Goal: Task Accomplishment & Management: Complete application form

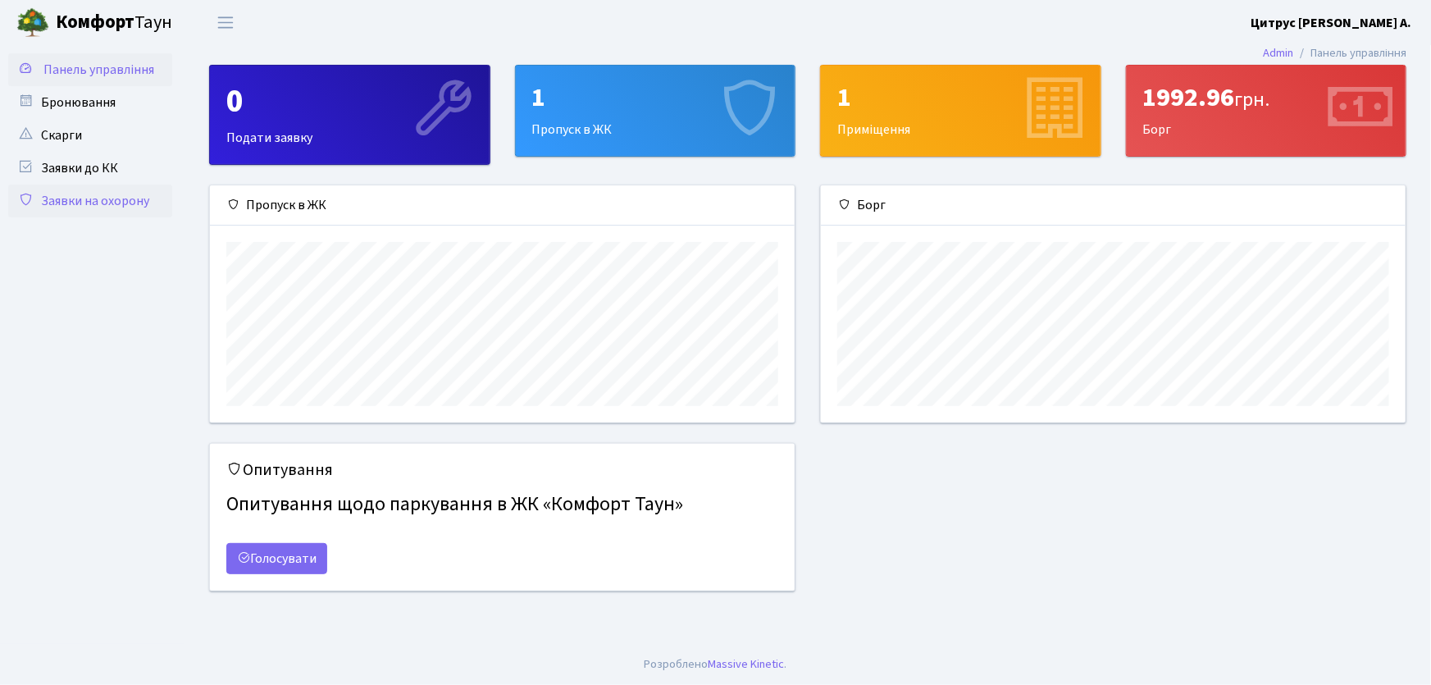
scroll to position [237, 585]
click at [129, 204] on link "Заявки на охорону" at bounding box center [90, 201] width 164 height 33
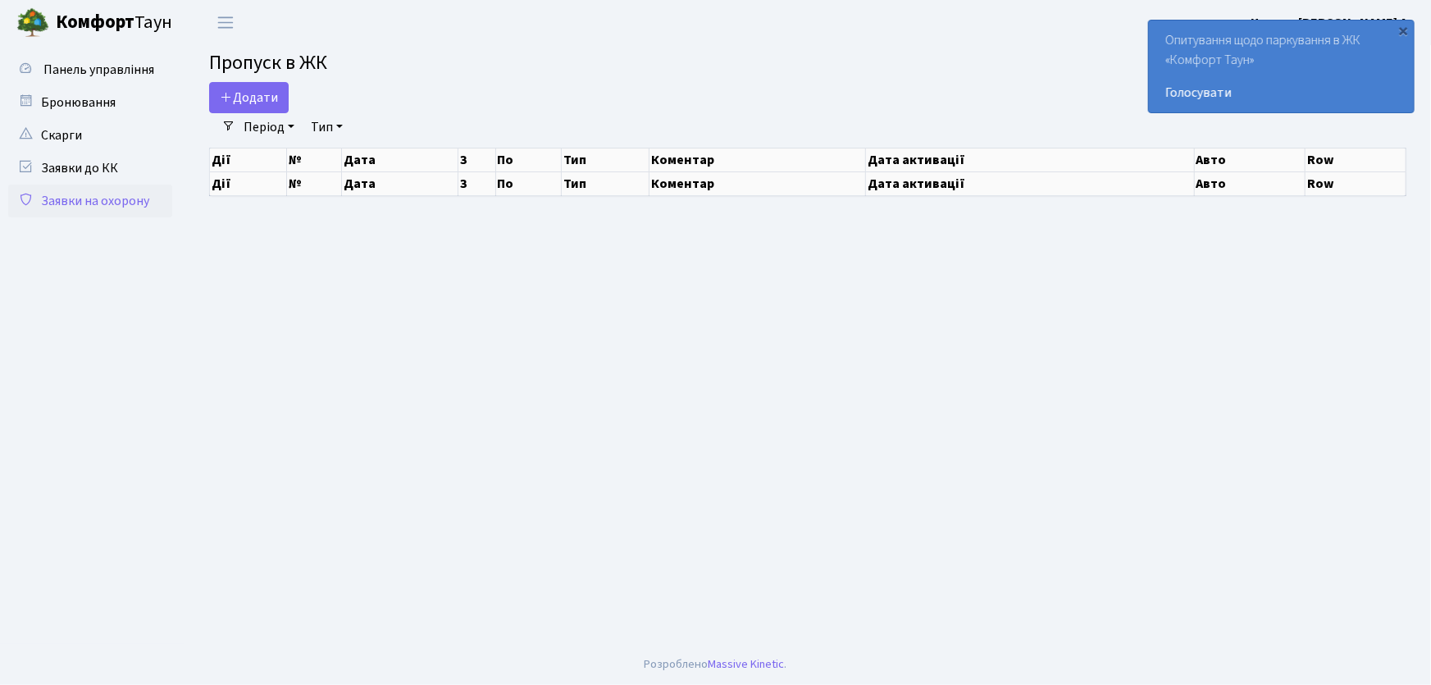
select select "25"
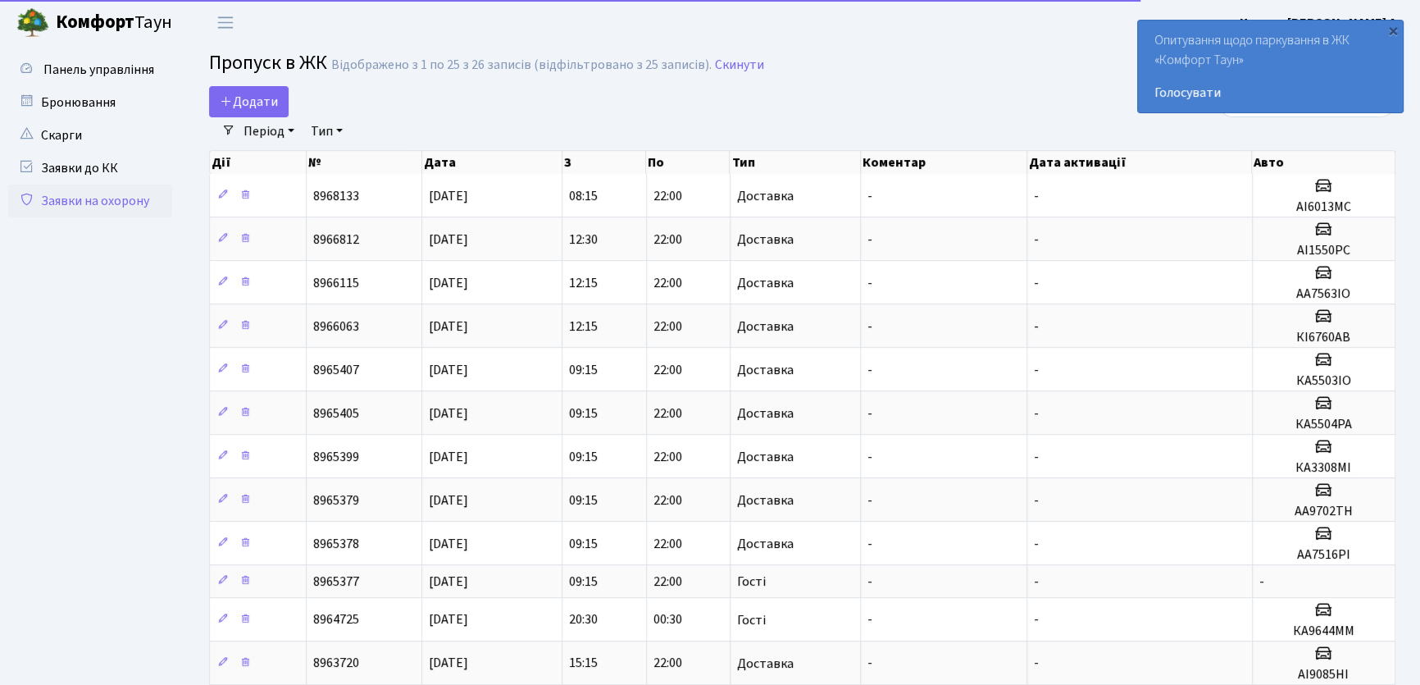
click at [159, 267] on ul "Панель управління" at bounding box center [90, 676] width 164 height 1247
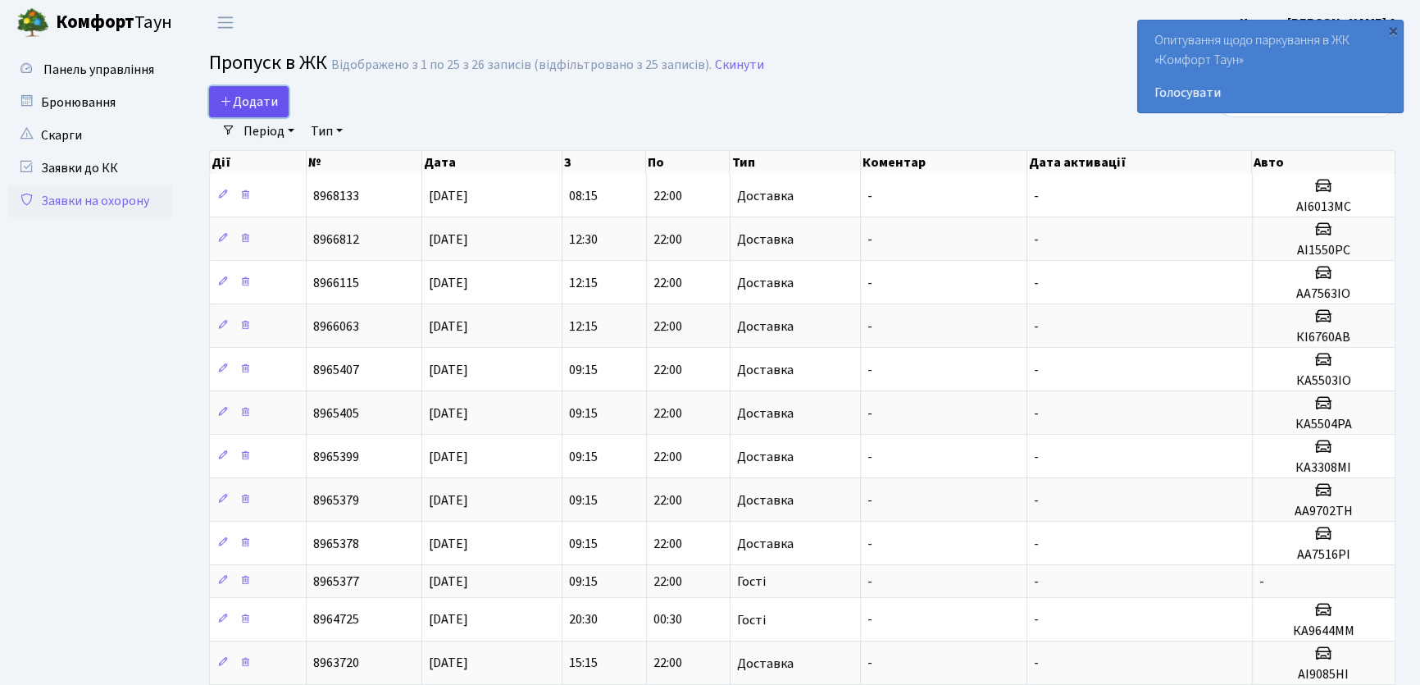
click at [271, 108] on span "Додати" at bounding box center [249, 102] width 58 height 18
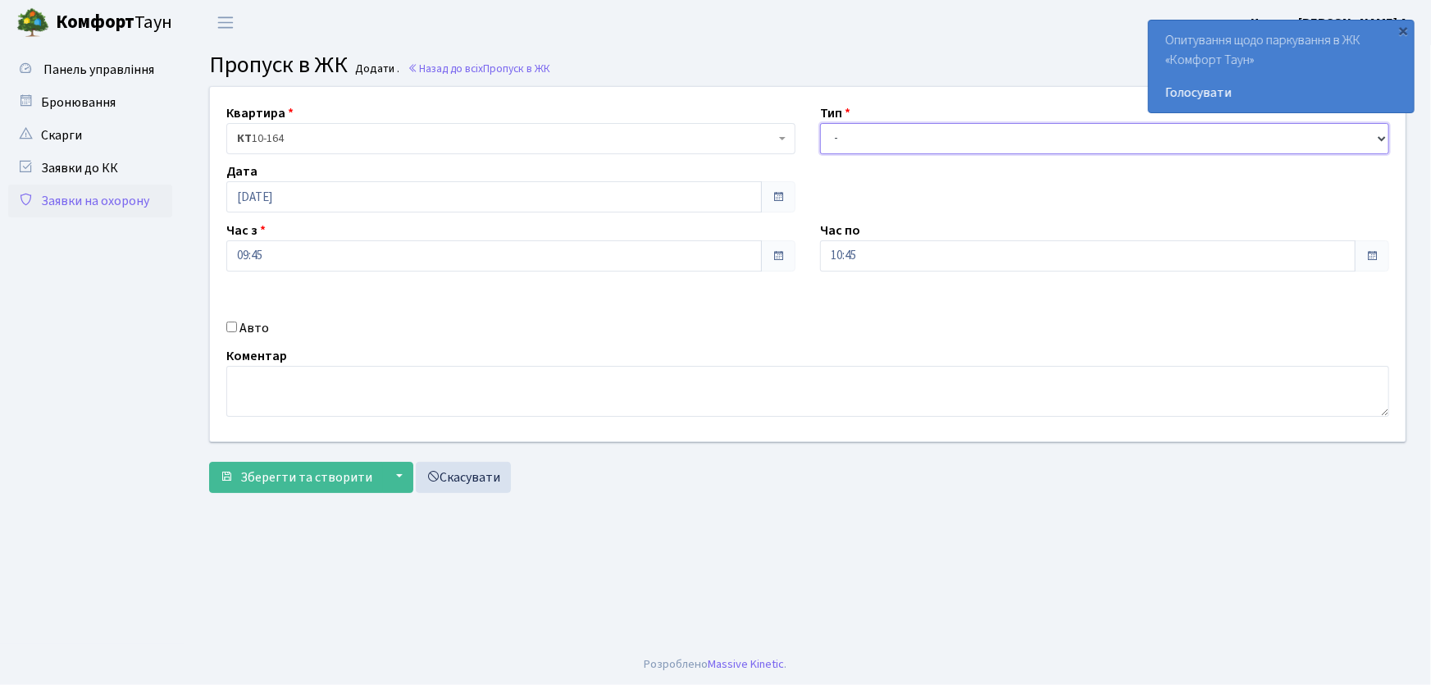
click at [844, 148] on select "- Доставка Таксі Гості Сервіс" at bounding box center [1104, 138] width 569 height 31
select select "1"
click at [820, 123] on select "- Доставка Таксі Гості Сервіс" at bounding box center [1104, 138] width 569 height 31
drag, startPoint x: 840, startPoint y: 254, endPoint x: 773, endPoint y: 243, distance: 68.2
click at [775, 243] on div "Квартира <b>КТ</b>&nbsp;&nbsp;&nbsp;&nbsp;10-164 КТ 10-164 Тип - Доставка Таксі…" at bounding box center [808, 264] width 1220 height 354
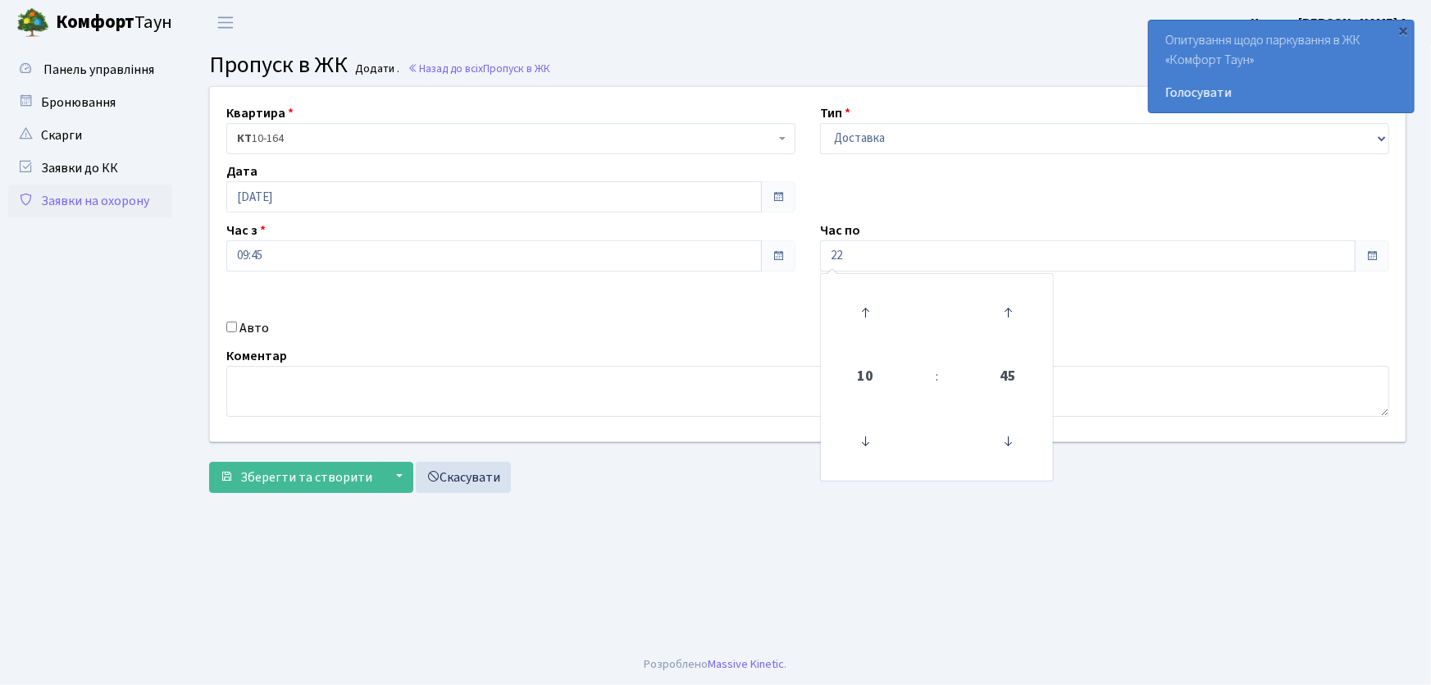
type input "22:00"
click at [233, 327] on input "Авто" at bounding box center [231, 326] width 11 height 11
checkbox input "true"
type input "КА1053НМ"
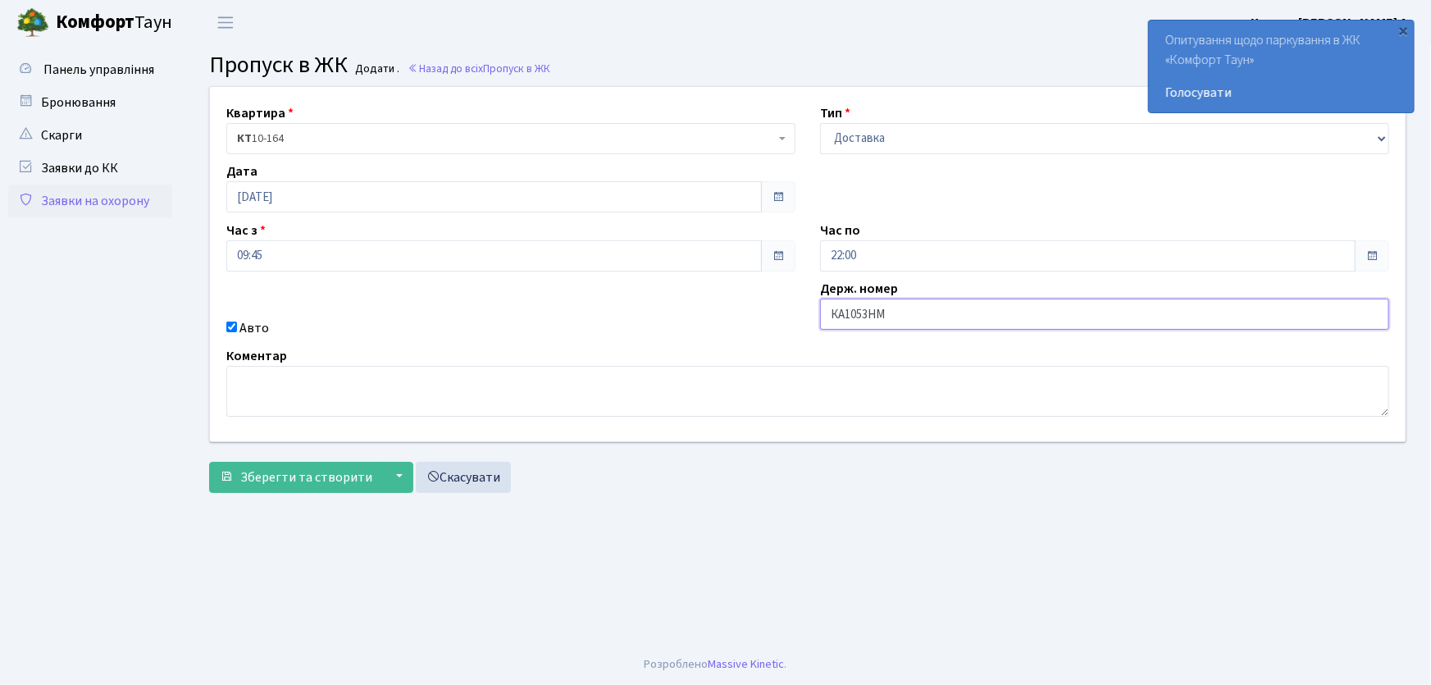
click at [209, 462] on button "Зберегти та створити" at bounding box center [296, 477] width 174 height 31
drag, startPoint x: 902, startPoint y: 134, endPoint x: 904, endPoint y: 145, distance: 11.6
click at [902, 134] on select "- Доставка Таксі Гості Сервіс" at bounding box center [1104, 138] width 569 height 31
select select "1"
click at [820, 123] on select "- Доставка Таксі Гості Сервіс" at bounding box center [1104, 138] width 569 height 31
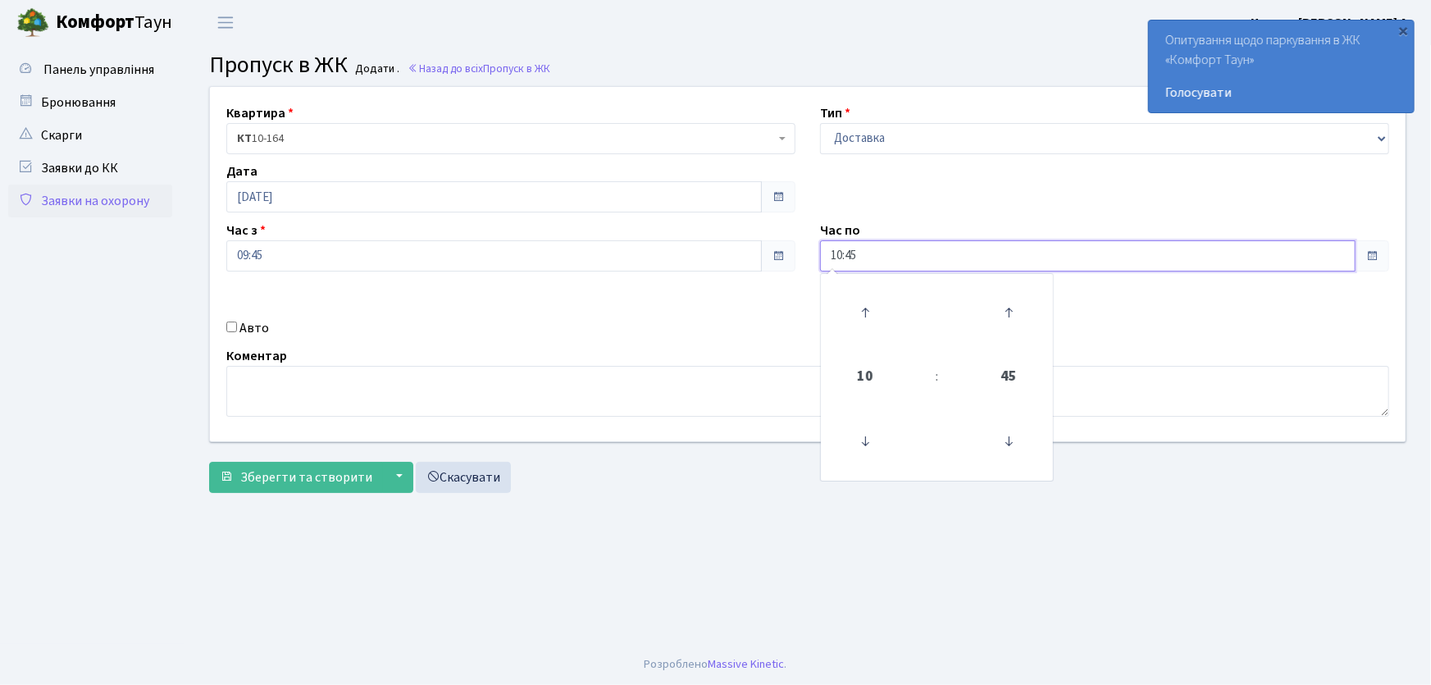
drag, startPoint x: 866, startPoint y: 254, endPoint x: 772, endPoint y: 253, distance: 94.3
click at [771, 254] on div "Квартира <b>КТ</b>&nbsp;&nbsp;&nbsp;&nbsp;10-164 КТ 10-164 Тип - Доставка Таксі…" at bounding box center [808, 264] width 1220 height 354
type input "22:00"
click at [230, 325] on input "Авто" at bounding box center [231, 326] width 11 height 11
checkbox input "true"
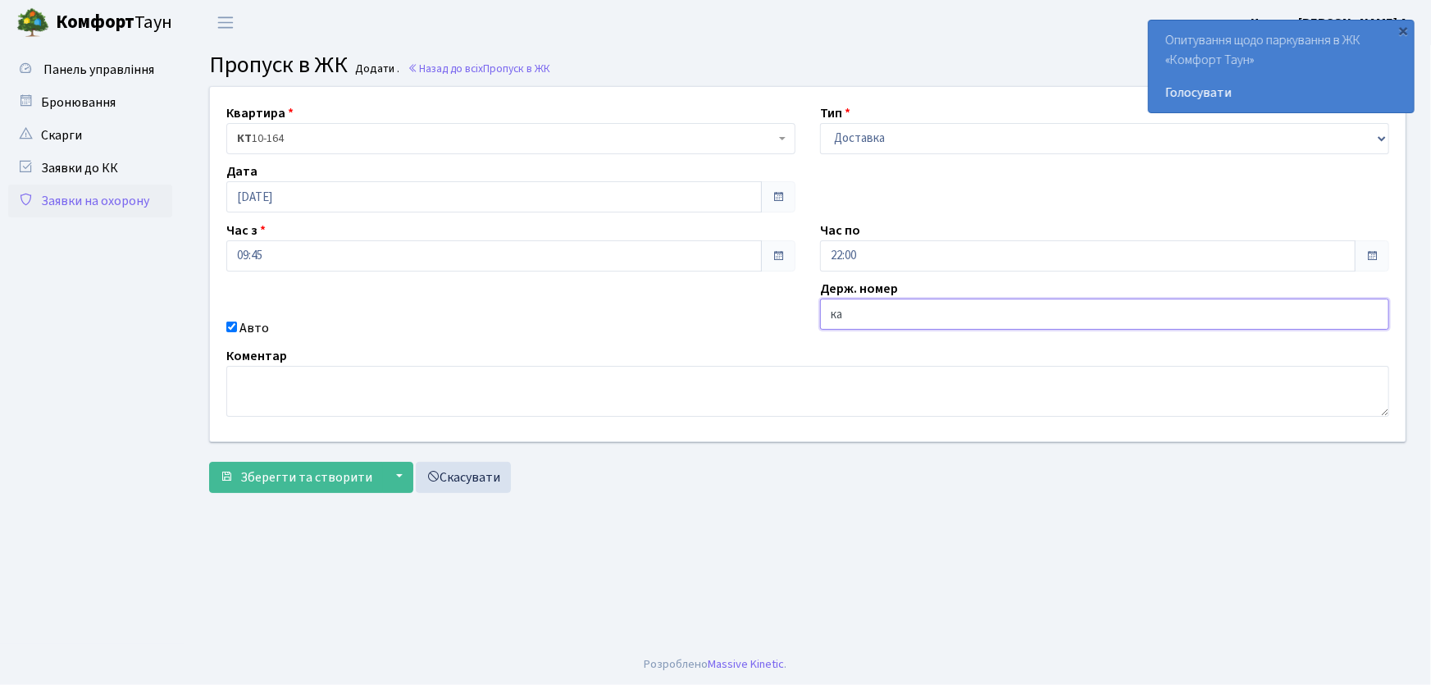
type input "КА3308МІ"
click at [209, 462] on button "Зберегти та створити" at bounding box center [296, 477] width 174 height 31
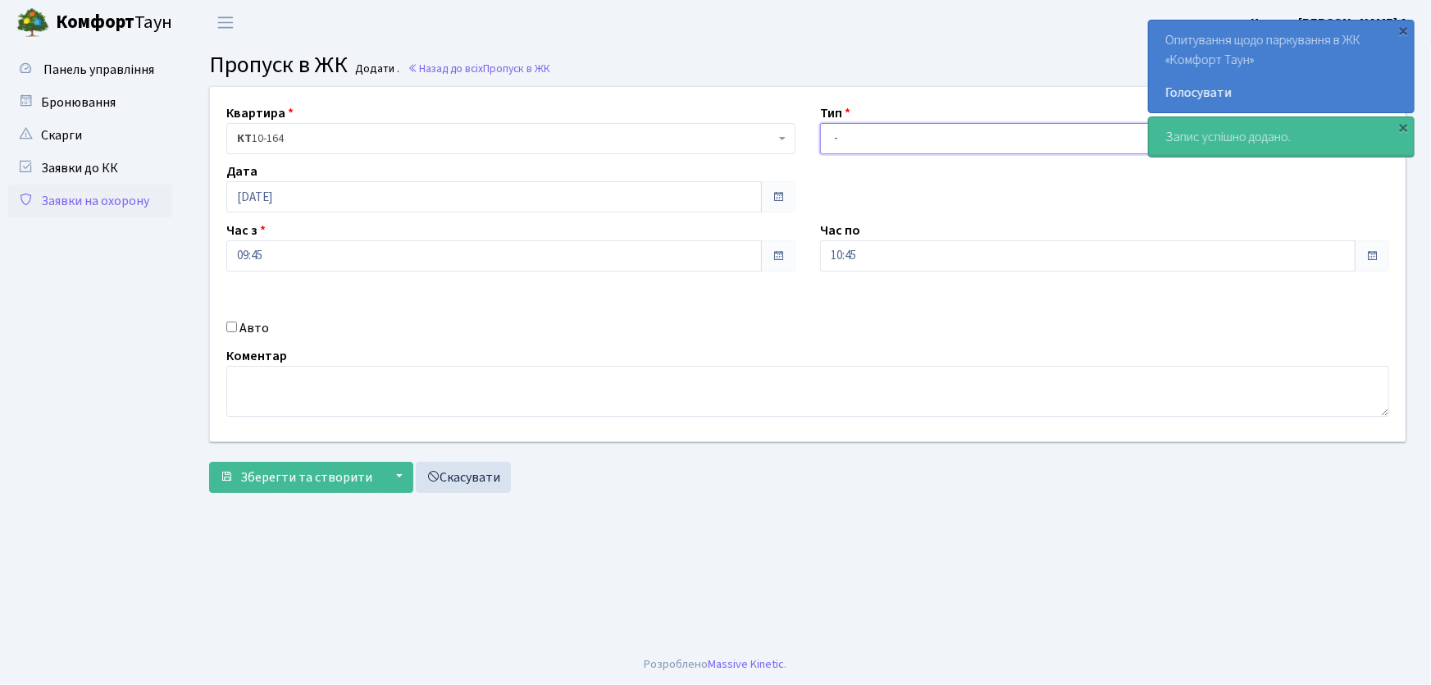
drag, startPoint x: 0, startPoint y: 0, endPoint x: 860, endPoint y: 148, distance: 873.0
click at [860, 148] on select "- Доставка Таксі Гості Сервіс" at bounding box center [1104, 138] width 569 height 31
select select "1"
click at [820, 123] on select "- Доставка Таксі Гості Сервіс" at bounding box center [1104, 138] width 569 height 31
drag, startPoint x: 797, startPoint y: 254, endPoint x: 769, endPoint y: 254, distance: 27.9
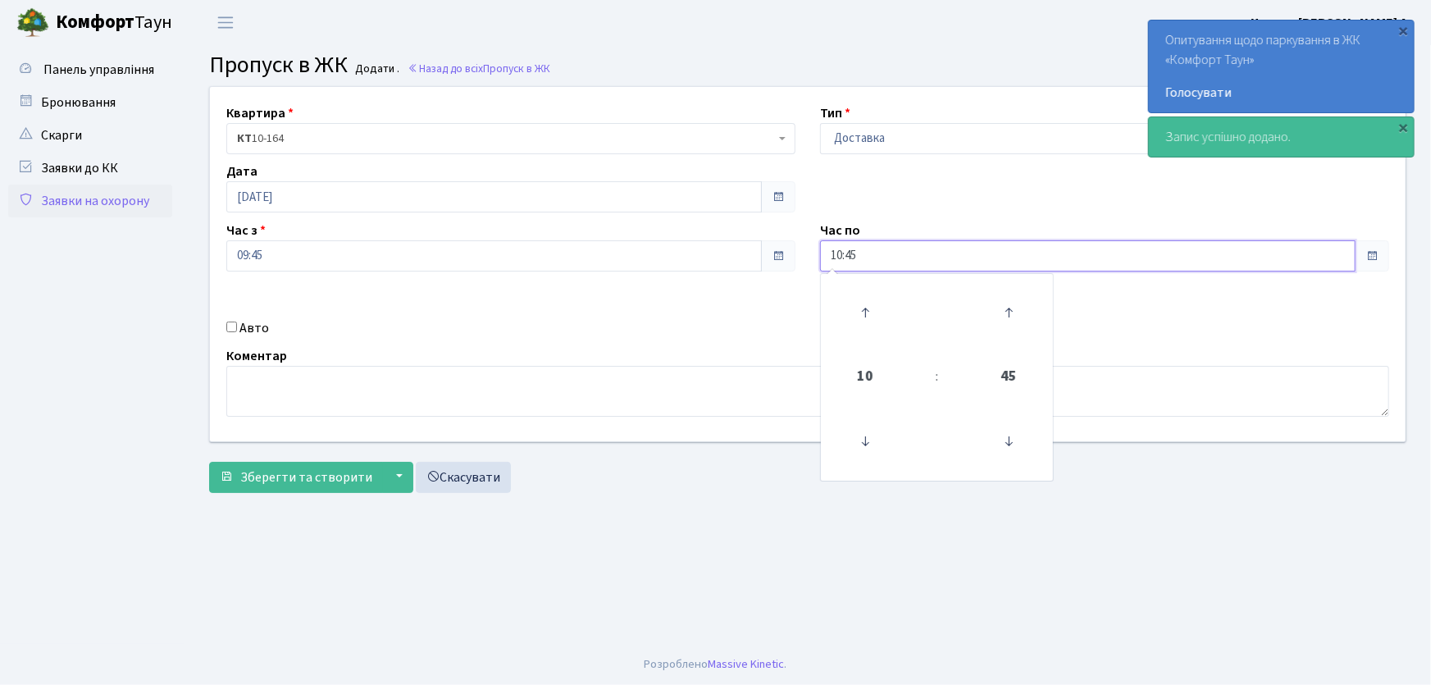
click at [769, 254] on div "Квартира <b>КТ</b>&nbsp;&nbsp;&nbsp;&nbsp;10-164 КТ 10-164 Тип - Доставка Таксі…" at bounding box center [808, 264] width 1220 height 354
type input "22:00"
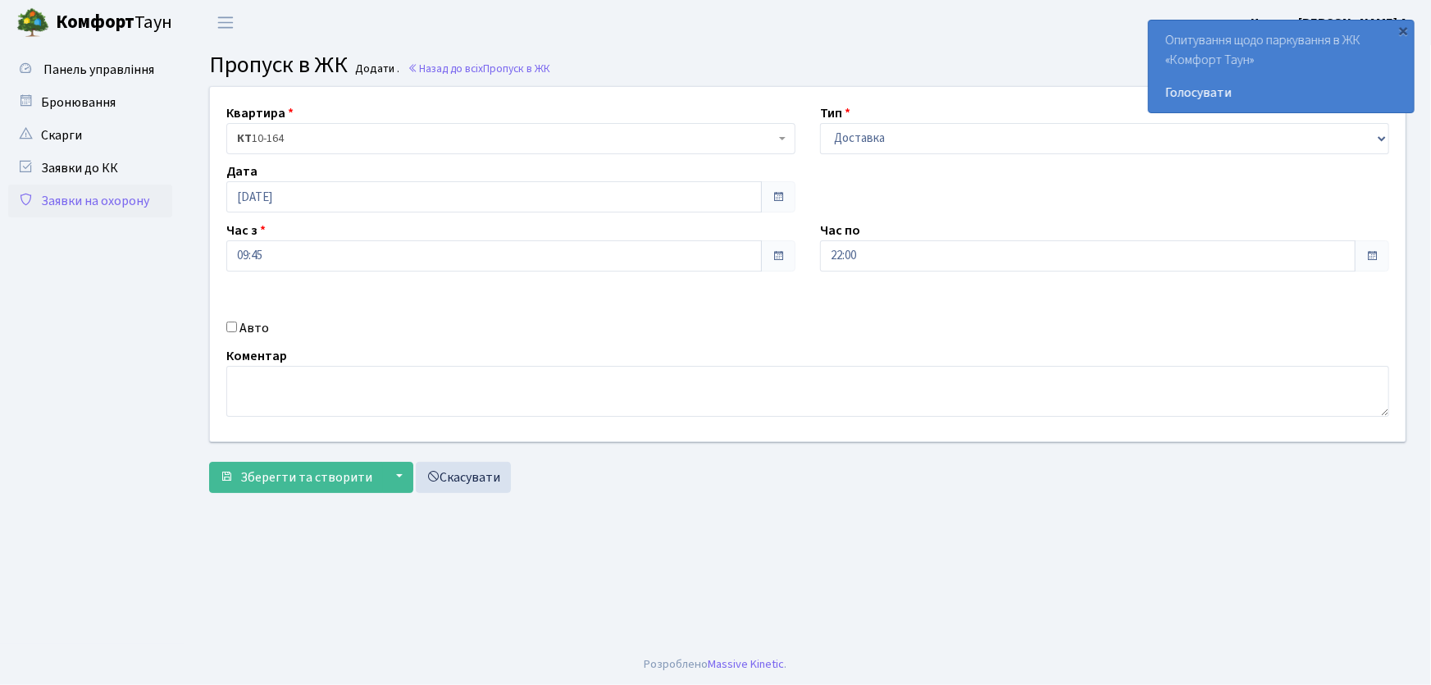
click at [235, 324] on input "Авто" at bounding box center [231, 326] width 11 height 11
checkbox input "true"
type input "КА5504РА"
click at [209, 462] on button "Зберегти та створити" at bounding box center [296, 477] width 174 height 31
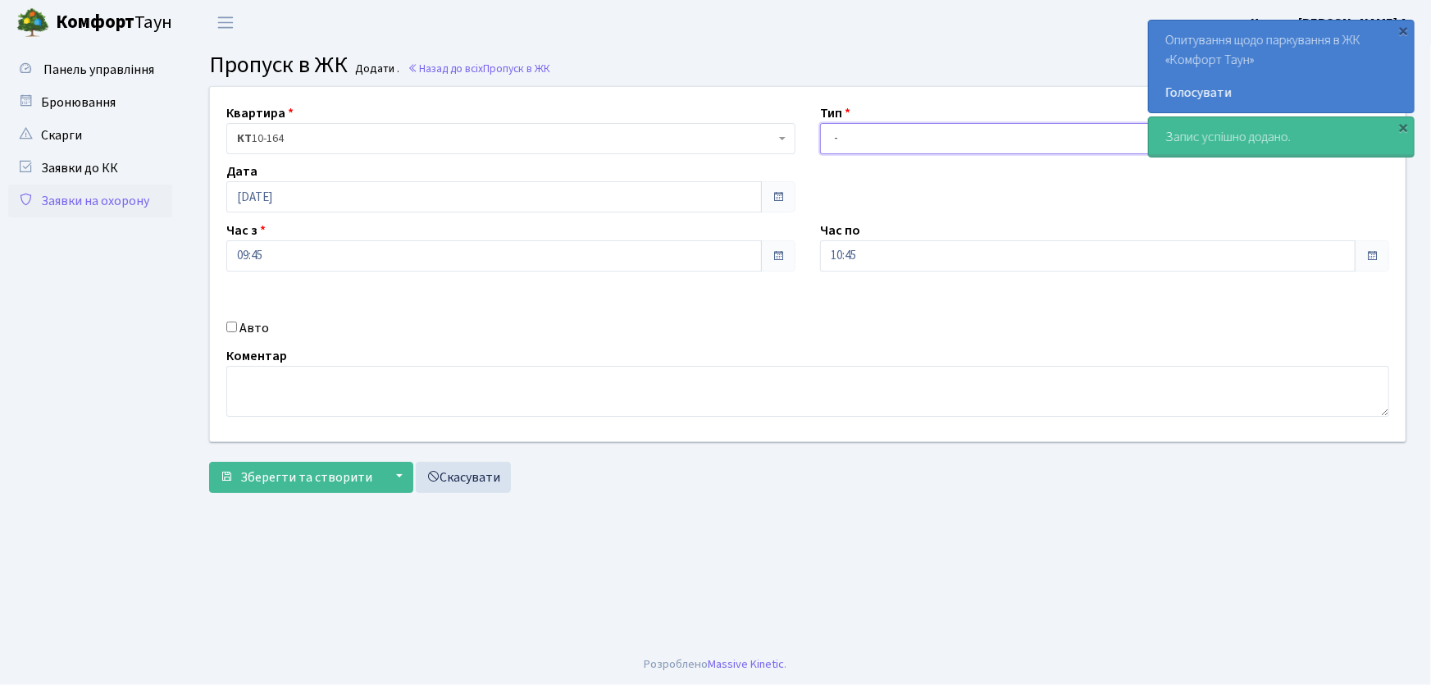
click at [850, 142] on select "- Доставка Таксі Гості Сервіс" at bounding box center [1104, 138] width 569 height 31
select select "1"
click at [820, 123] on select "- Доставка Таксі Гості Сервіс" at bounding box center [1104, 138] width 569 height 31
drag, startPoint x: 821, startPoint y: 250, endPoint x: 780, endPoint y: 250, distance: 41.0
click at [780, 250] on div "Квартира <b>КТ</b>&nbsp;&nbsp;&nbsp;&nbsp;10-164 КТ 10-164 Тип - Доставка Таксі…" at bounding box center [808, 264] width 1220 height 354
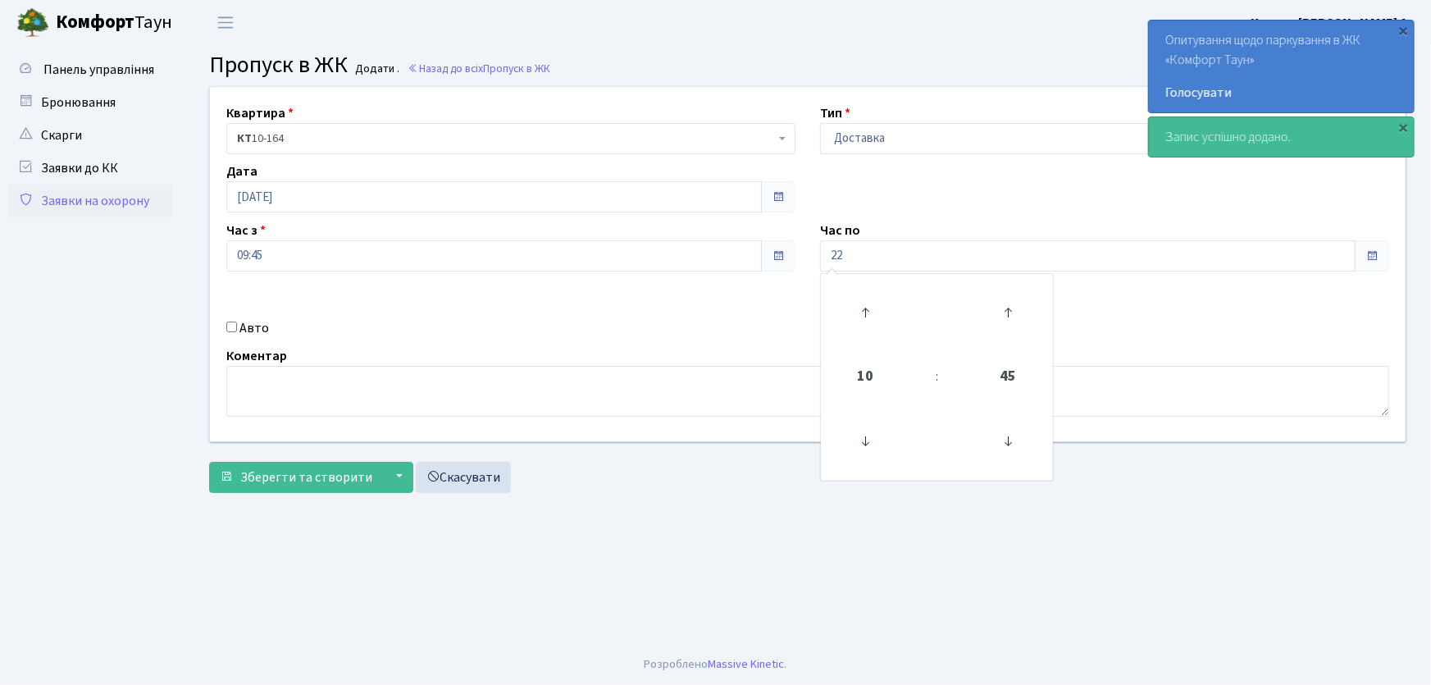
type input "22:00"
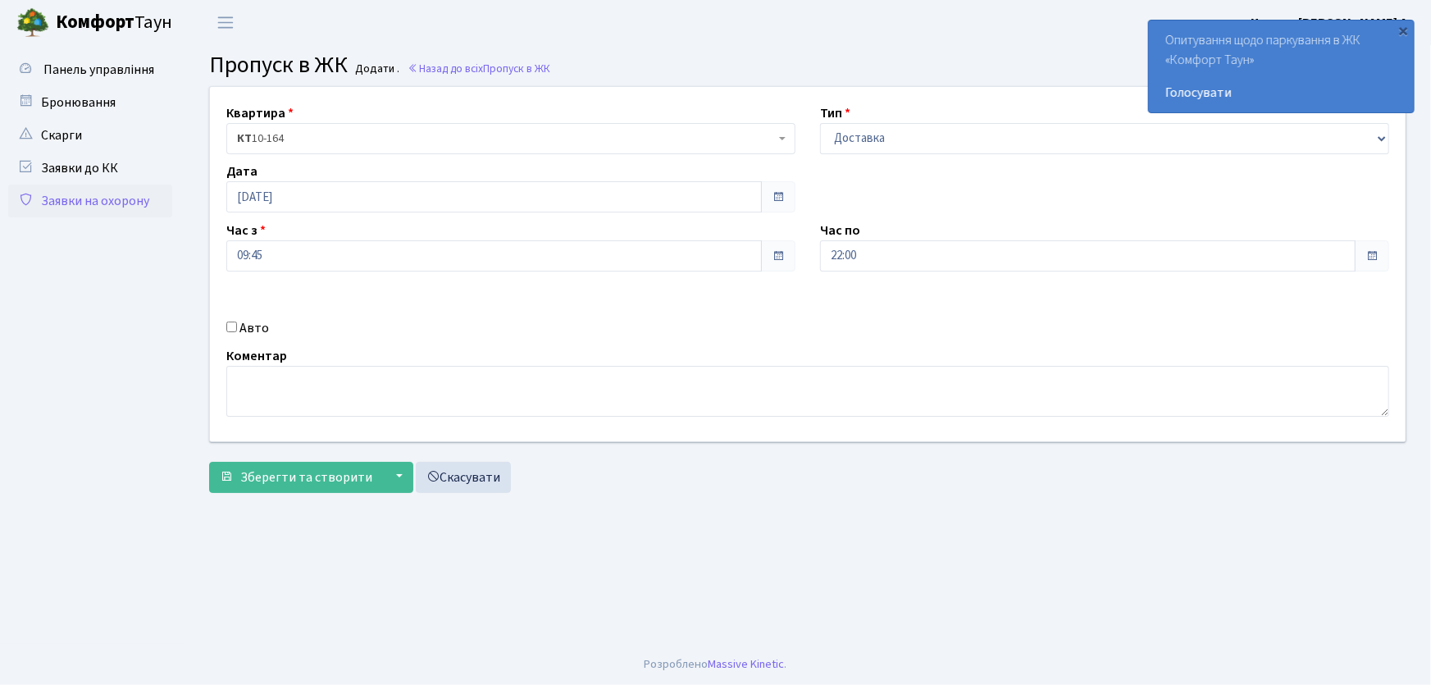
click at [235, 328] on input "Авто" at bounding box center [231, 326] width 11 height 11
checkbox input "true"
type input "к"
type input "КА5503ІО"
click at [209, 462] on button "Зберегти та створити" at bounding box center [296, 477] width 174 height 31
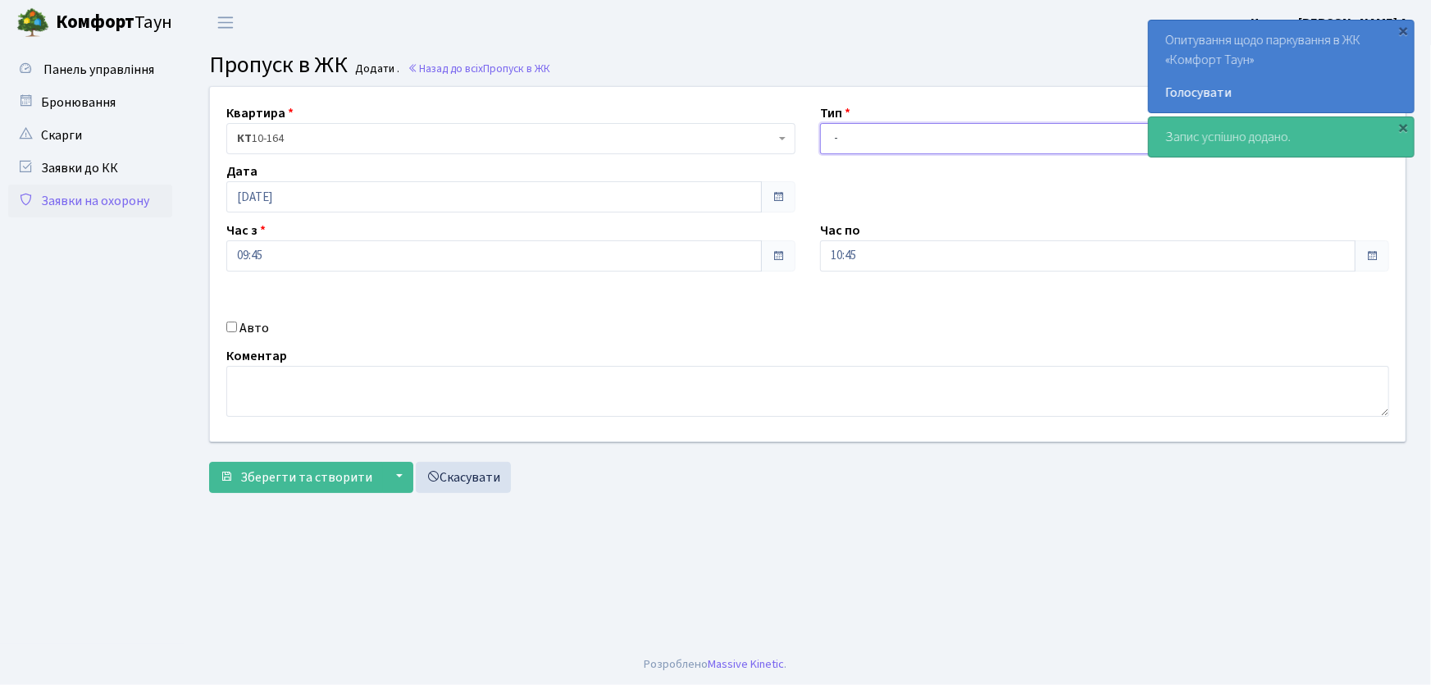
click at [875, 143] on select "- Доставка Таксі Гості Сервіс" at bounding box center [1104, 138] width 569 height 31
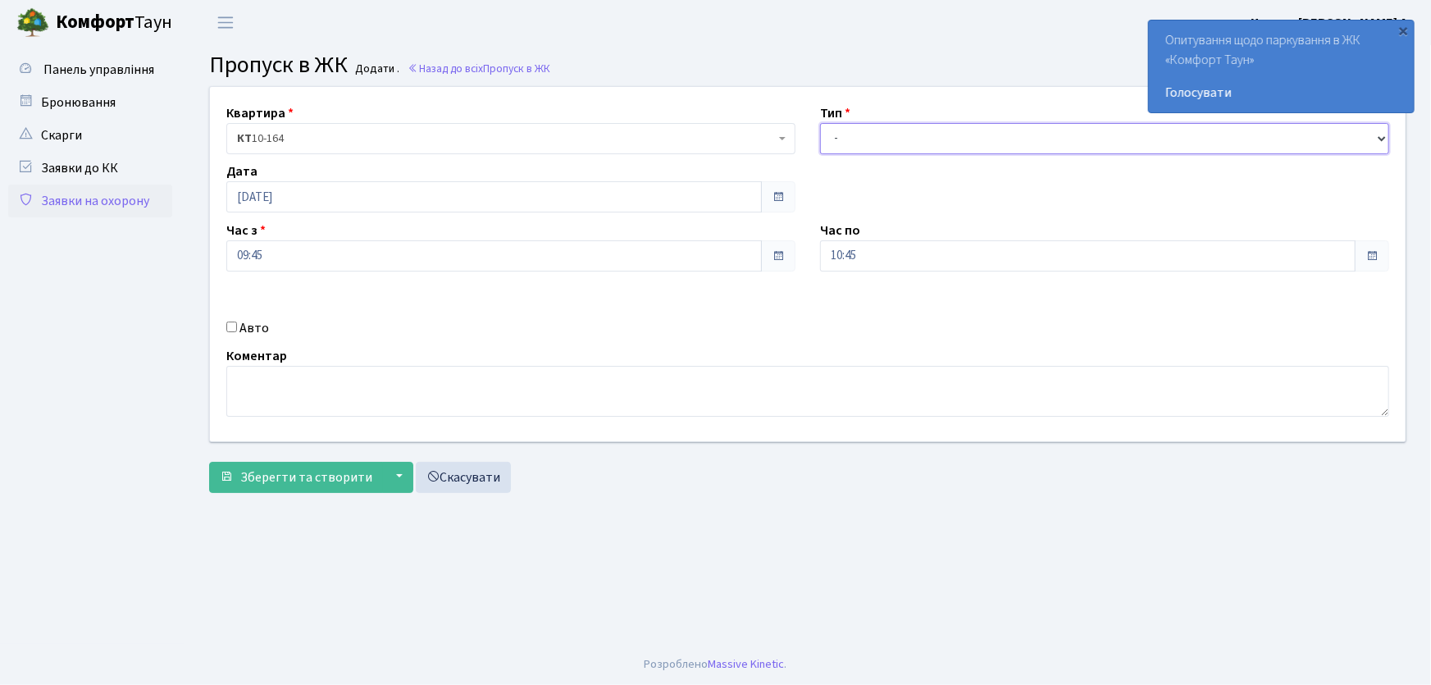
select select "1"
click at [820, 123] on select "- Доставка Таксі Гості Сервіс" at bounding box center [1104, 138] width 569 height 31
drag, startPoint x: 860, startPoint y: 249, endPoint x: 787, endPoint y: 242, distance: 74.2
click at [788, 242] on div "Квартира <b>КТ</b>&nbsp;&nbsp;&nbsp;&nbsp;10-164 КТ 10-164 Тип - Доставка Таксі…" at bounding box center [808, 264] width 1220 height 354
type input "22:00"
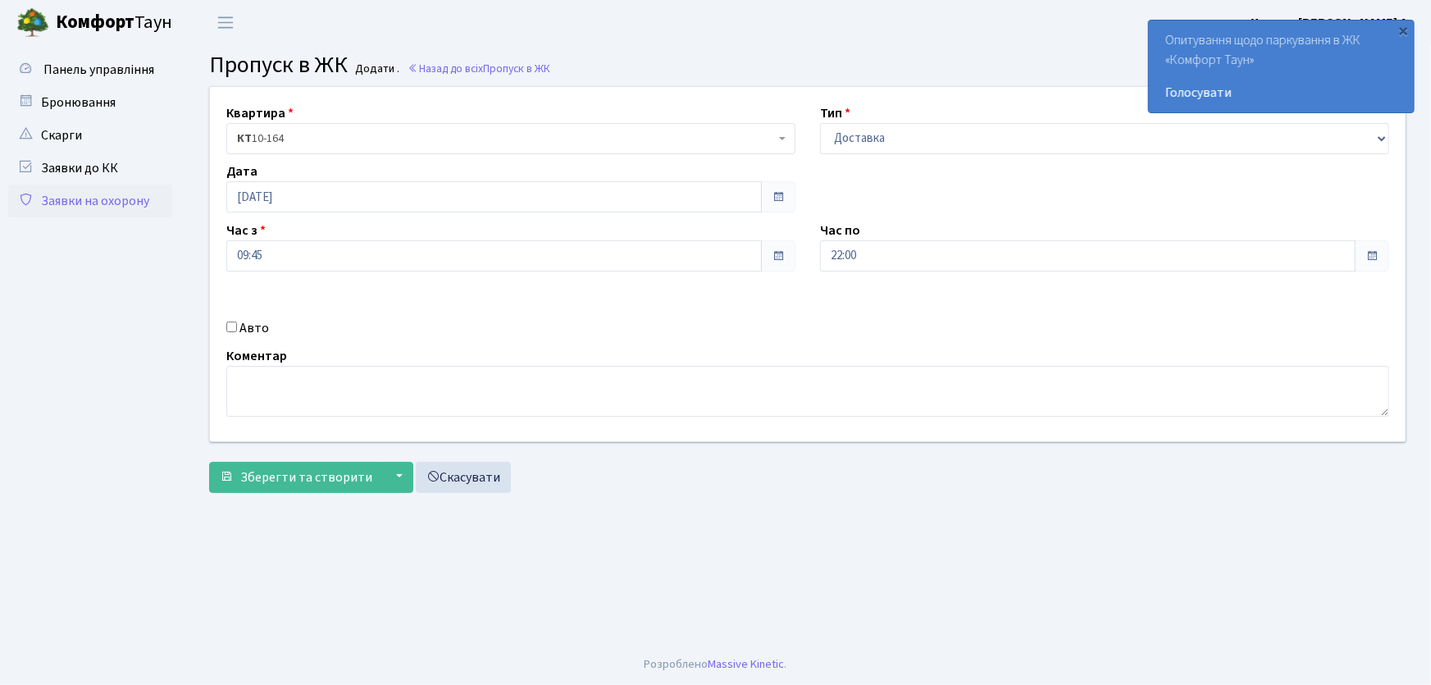
click at [232, 326] on input "Авто" at bounding box center [231, 326] width 11 height 11
checkbox input "true"
type input "АІ1550РС"
click at [209, 462] on button "Зберегти та створити" at bounding box center [296, 477] width 174 height 31
drag, startPoint x: 866, startPoint y: 136, endPoint x: 870, endPoint y: 151, distance: 15.3
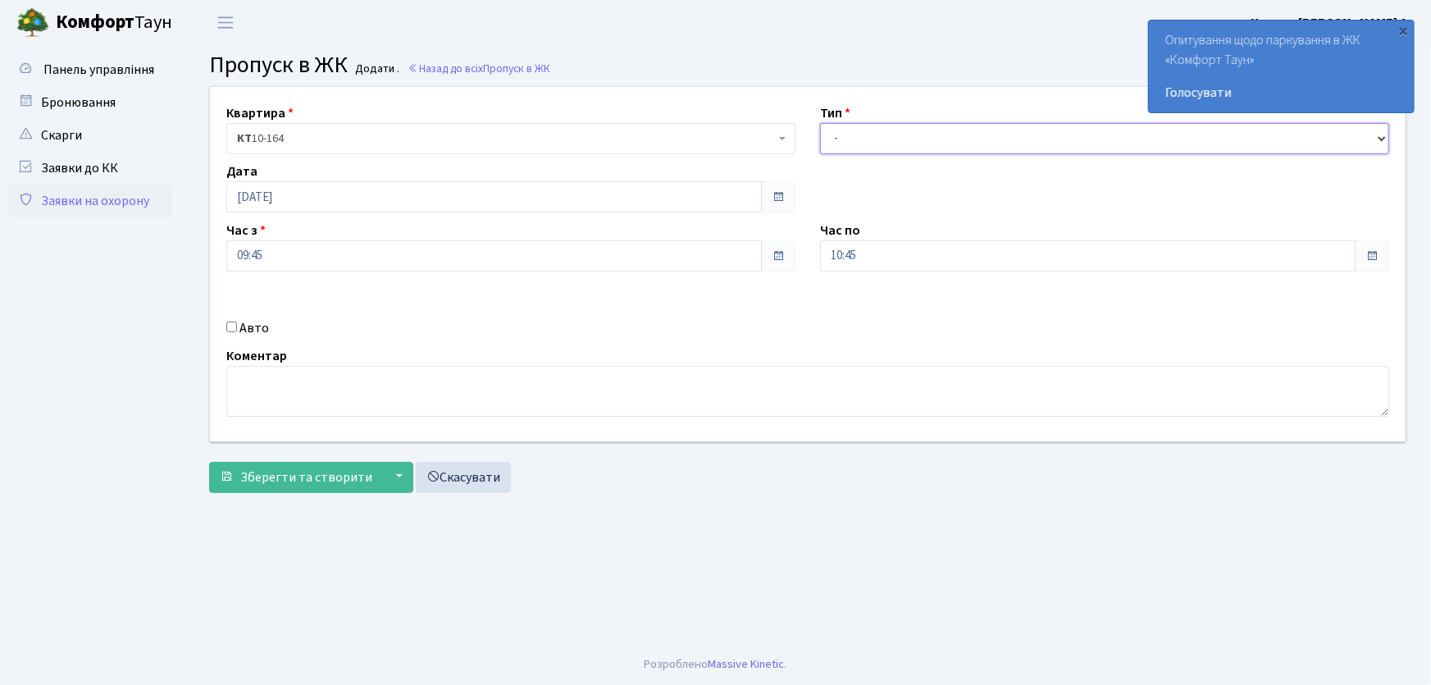
click at [866, 138] on select "- Доставка Таксі Гості Сервіс" at bounding box center [1104, 138] width 569 height 31
select select "1"
click at [820, 123] on select "- Доставка Таксі Гості Сервіс" at bounding box center [1104, 138] width 569 height 31
drag, startPoint x: 828, startPoint y: 254, endPoint x: 810, endPoint y: 250, distance: 18.5
click at [811, 251] on div "Час по 10:45 10 : 45 00 01 02 03 04 05 06 07 08 09 10 11 12 13 14 15 16 17 18 1…" at bounding box center [1105, 246] width 594 height 51
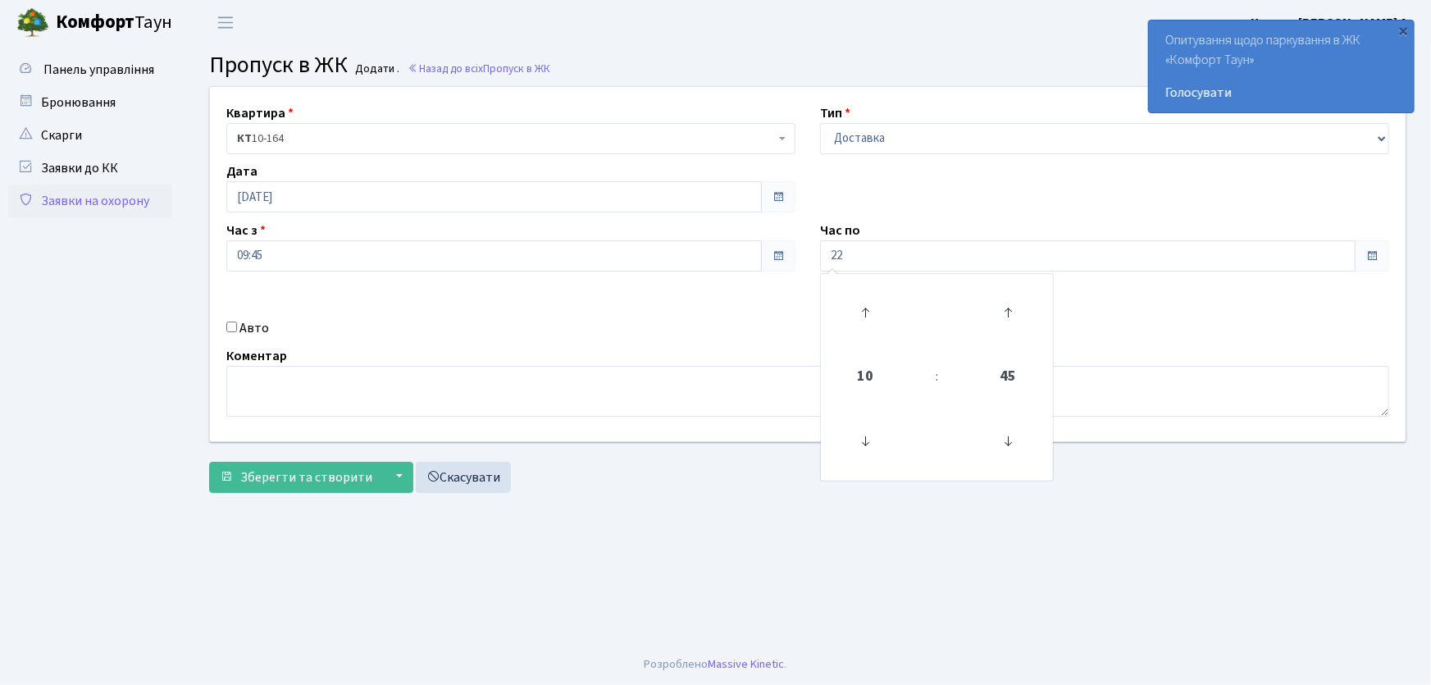
type input "22:00"
click at [235, 328] on input "Авто" at bounding box center [231, 326] width 11 height 11
checkbox input "true"
type input "АІ6013МС"
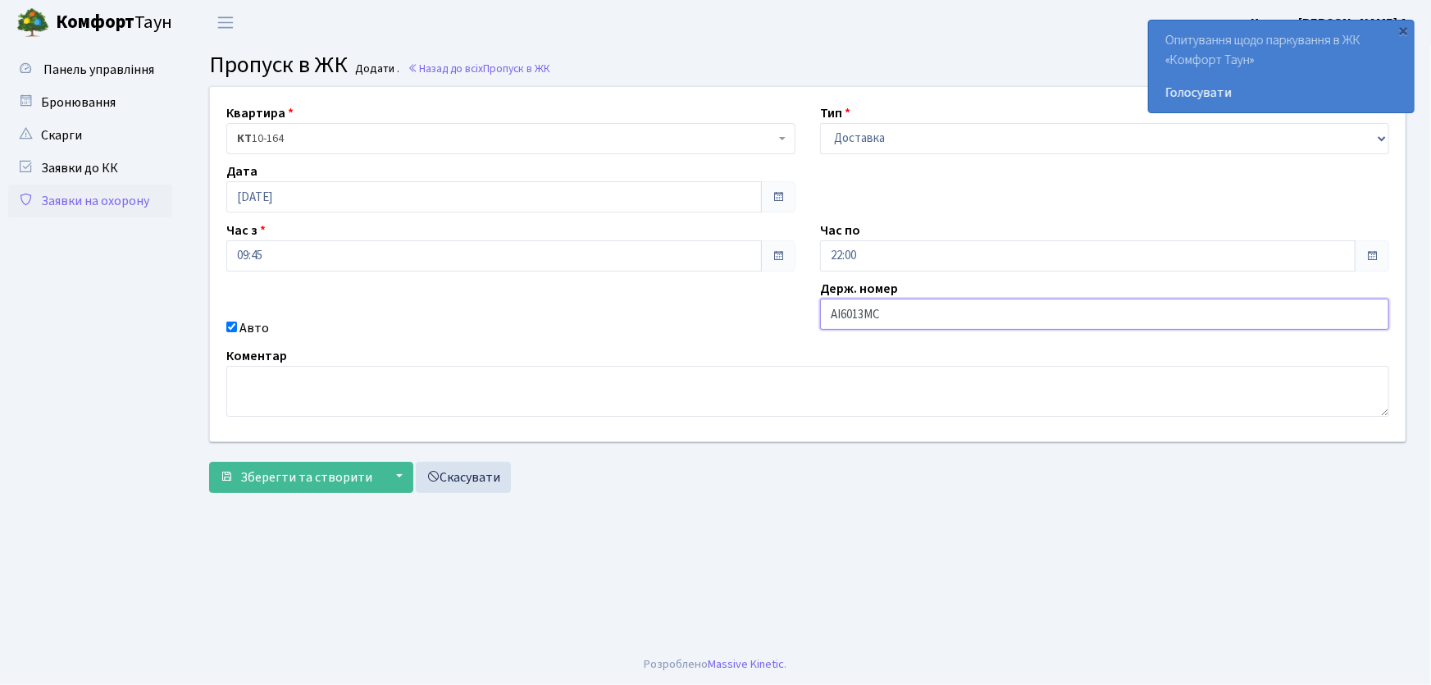
click at [209, 462] on button "Зберегти та створити" at bounding box center [296, 477] width 174 height 31
drag, startPoint x: 845, startPoint y: 139, endPoint x: 848, endPoint y: 153, distance: 13.5
click at [845, 139] on select "- Доставка Таксі Гості Сервіс" at bounding box center [1104, 138] width 569 height 31
select select "1"
click at [820, 123] on select "- Доставка Таксі Гості Сервіс" at bounding box center [1104, 138] width 569 height 31
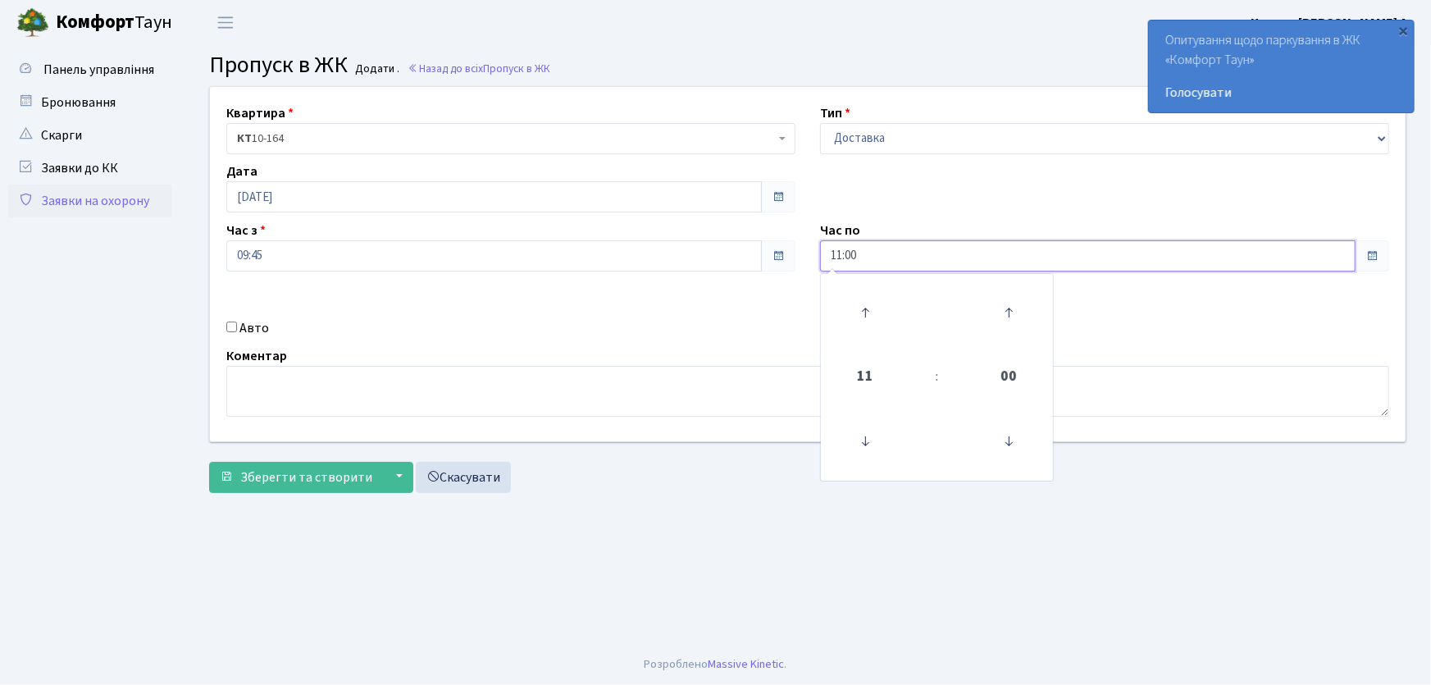
drag, startPoint x: 849, startPoint y: 255, endPoint x: 758, endPoint y: 254, distance: 91.0
click at [759, 254] on div "Квартира <b>КТ</b>&nbsp;&nbsp;&nbsp;&nbsp;10-164 КТ 10-164 Тип - Доставка Таксі…" at bounding box center [808, 264] width 1220 height 354
type input "22:00"
click at [229, 328] on input "Авто" at bounding box center [231, 326] width 11 height 11
checkbox input "true"
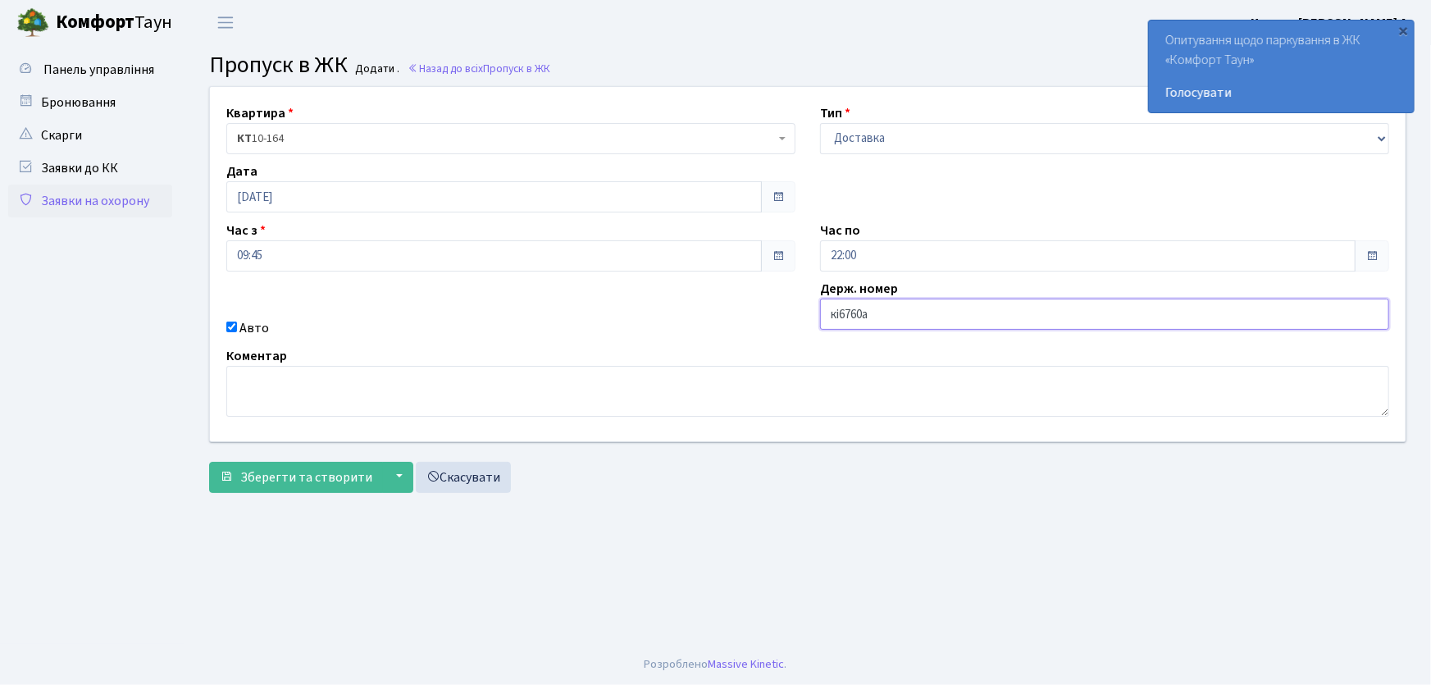
type input "КІ6760АВ"
click at [209, 462] on button "Зберегти та створити" at bounding box center [296, 477] width 174 height 31
drag, startPoint x: 855, startPoint y: 135, endPoint x: 861, endPoint y: 152, distance: 17.7
click at [855, 135] on select "- Доставка Таксі Гості Сервіс" at bounding box center [1104, 138] width 569 height 31
select select "1"
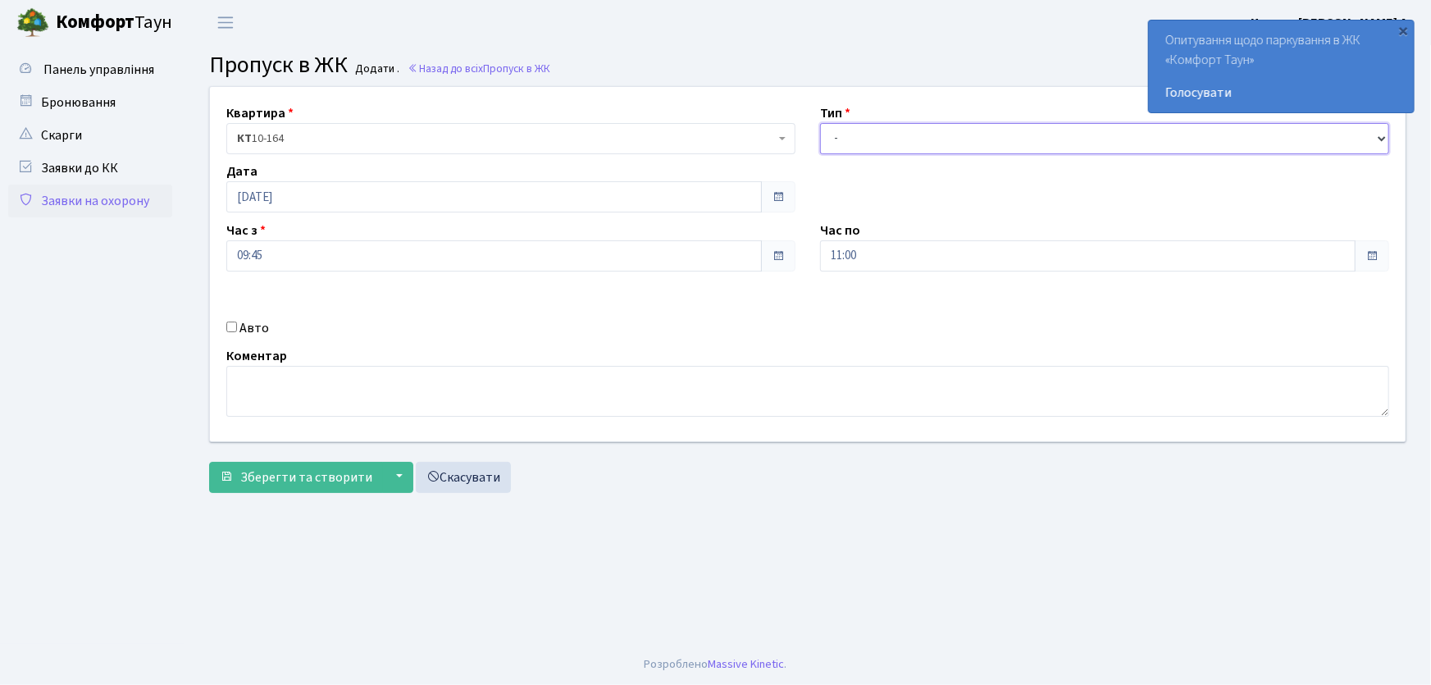
click at [820, 123] on select "- Доставка Таксі Гості Сервіс" at bounding box center [1104, 138] width 569 height 31
drag, startPoint x: 879, startPoint y: 248, endPoint x: 739, endPoint y: 255, distance: 140.4
click at [745, 254] on div "Квартира <b>КТ</b>&nbsp;&nbsp;&nbsp;&nbsp;10-164 КТ 10-164 Тип - Доставка Таксі…" at bounding box center [808, 264] width 1220 height 354
type input "22:00"
click at [238, 326] on div "Авто" at bounding box center [511, 328] width 594 height 20
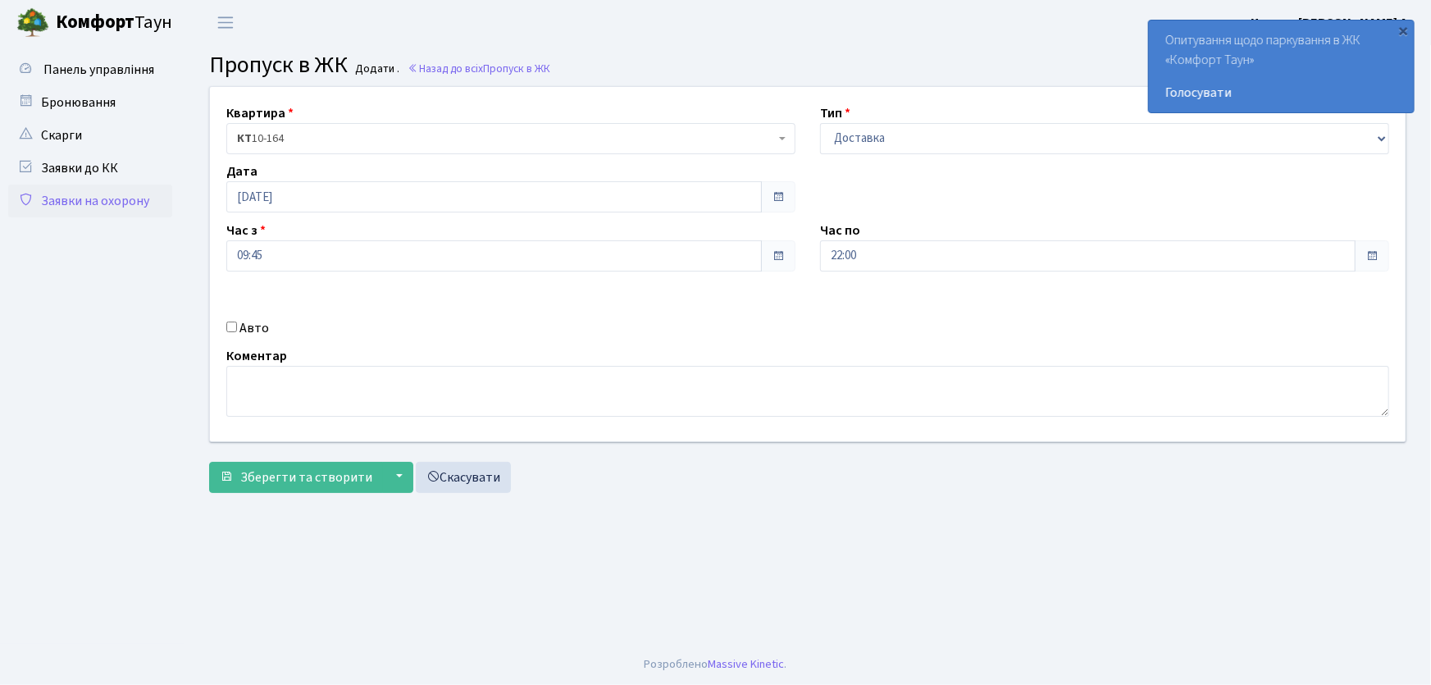
click at [231, 328] on input "Авто" at bounding box center [231, 326] width 11 height 11
checkbox input "true"
type input "СВ0269ВО"
click at [209, 462] on button "Зберегти та створити" at bounding box center [296, 477] width 174 height 31
